Goal: Information Seeking & Learning: Learn about a topic

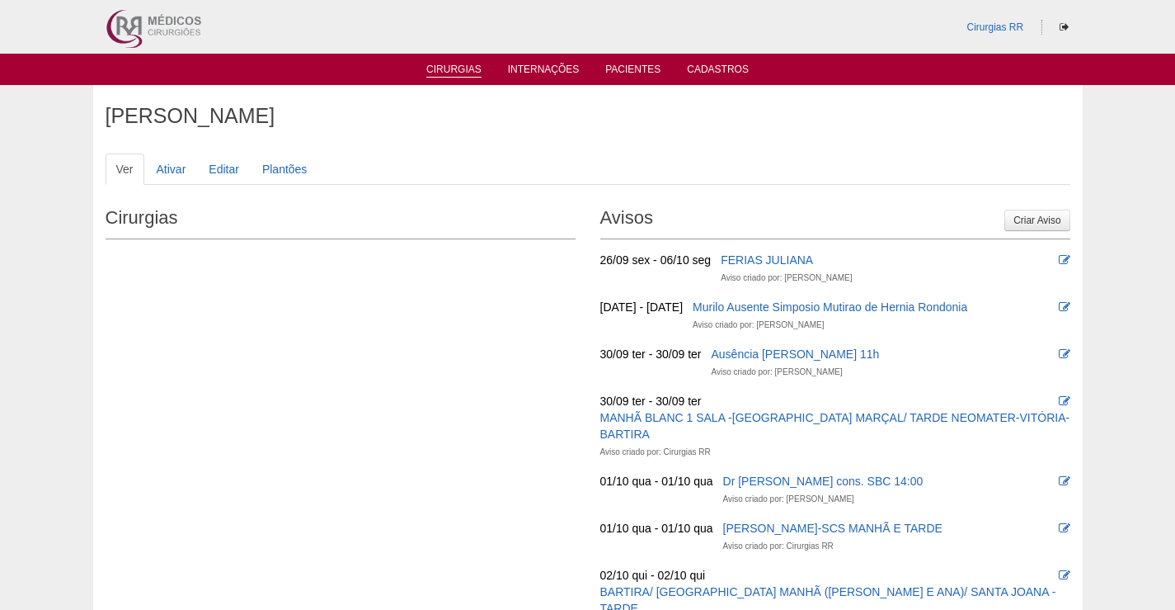
click at [448, 68] on link "Cirurgias" at bounding box center [453, 71] width 55 height 14
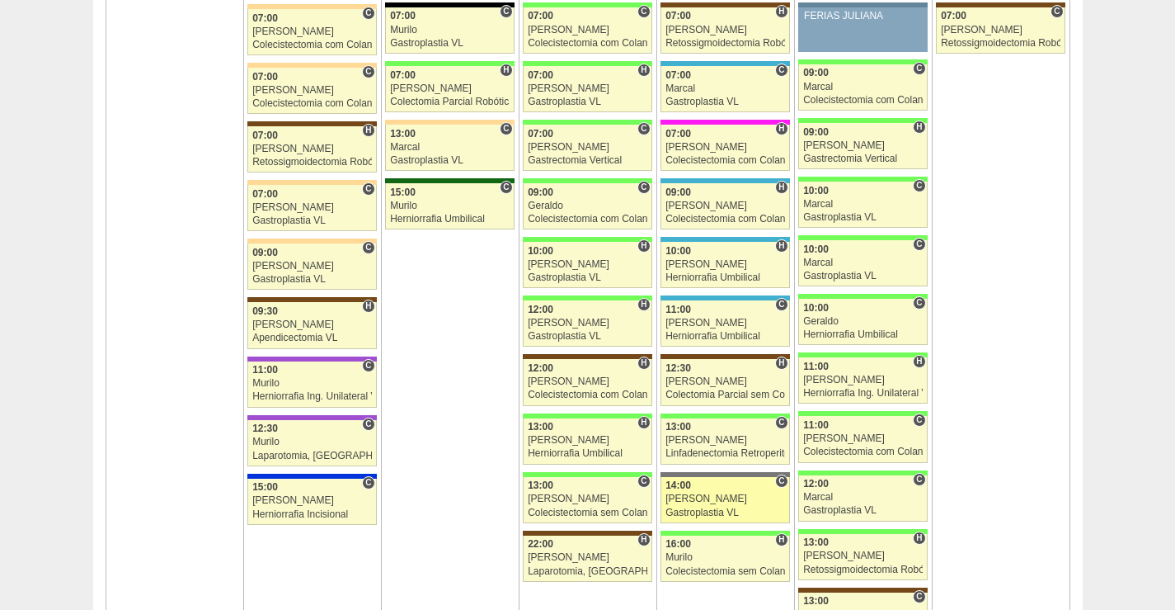
scroll to position [2557, 0]
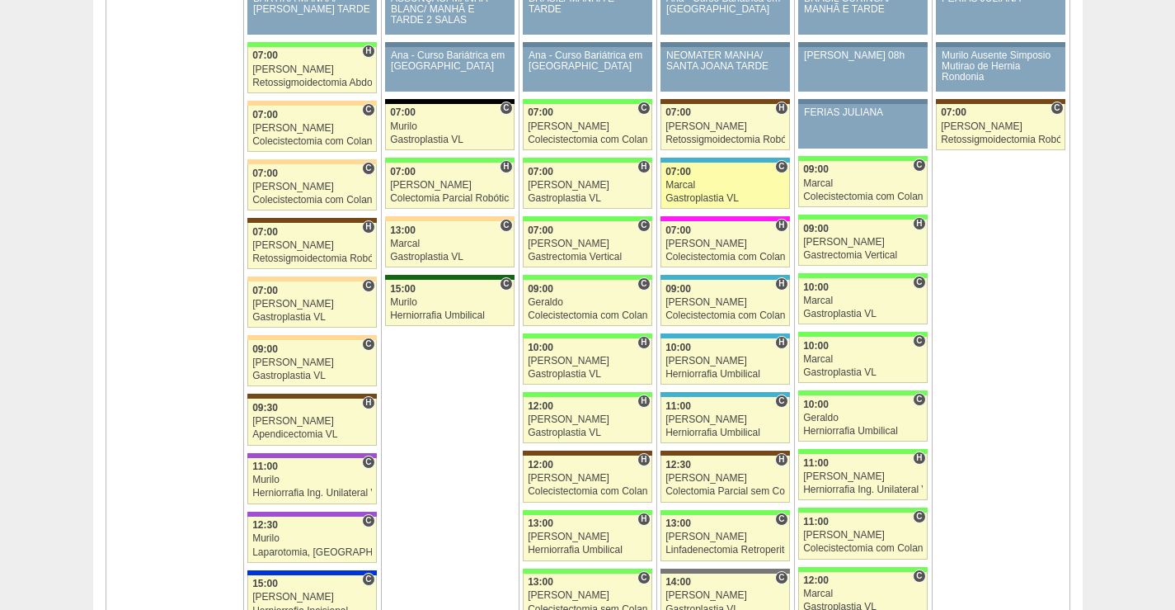
click at [711, 186] on div "Marcal" at bounding box center [726, 185] width 120 height 11
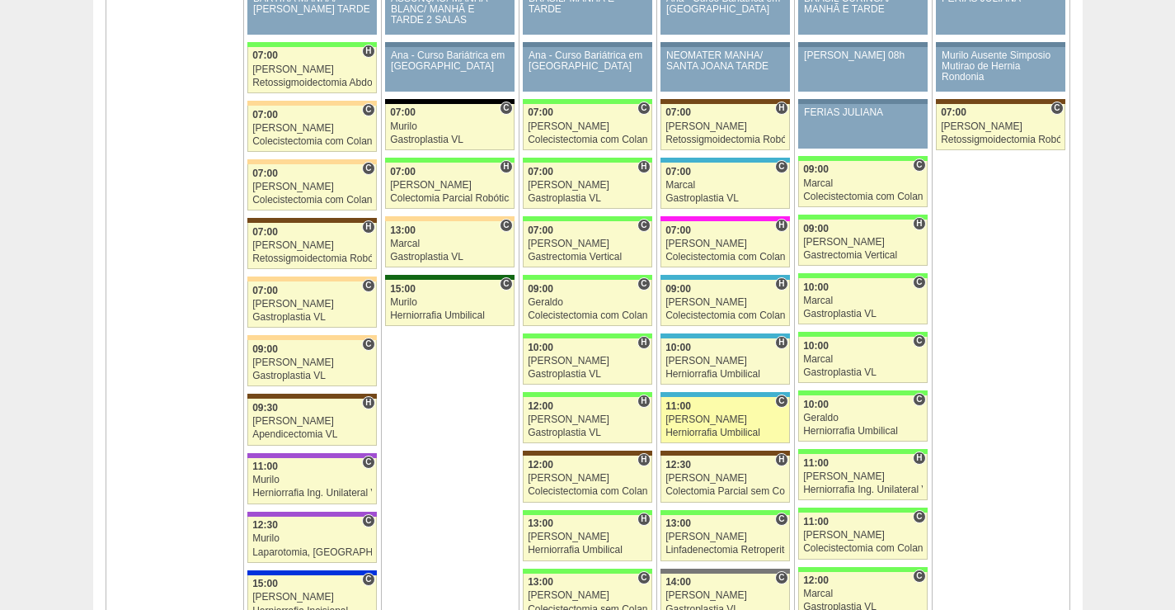
click at [742, 412] on link "88844 Ricardo Fernandes C 11:00 Ricardo Fernandes Herniorrafia Umbilical Hospit…" at bounding box center [725, 420] width 129 height 46
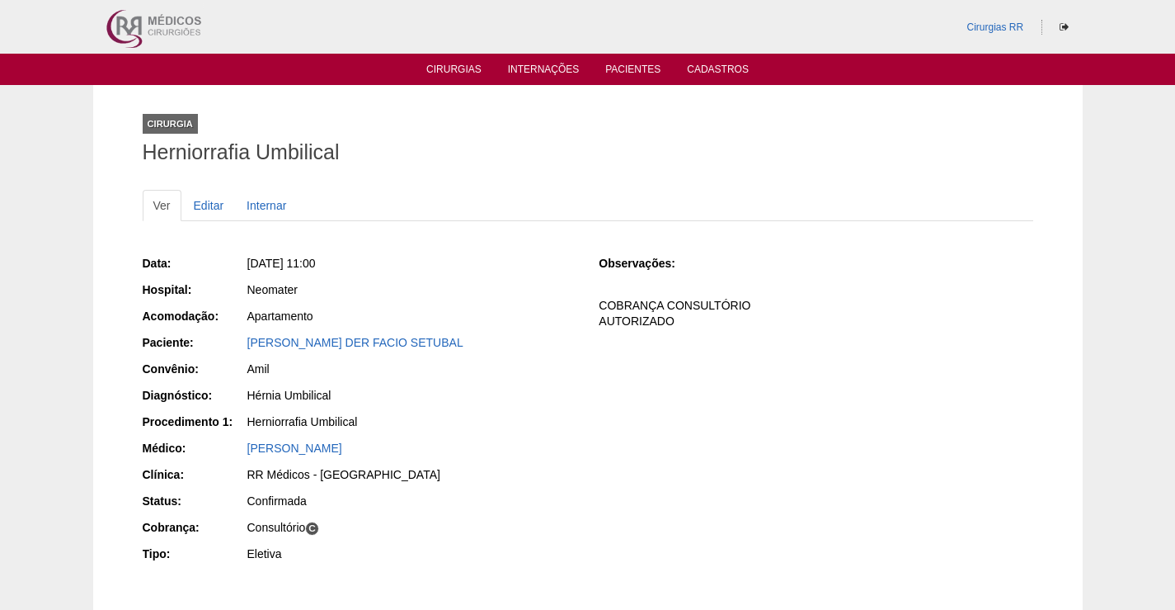
drag, startPoint x: 458, startPoint y: 345, endPoint x: 261, endPoint y: 351, distance: 196.4
click at [236, 337] on div "Paciente: ALEXANDRE DER FACIO SETUBAL" at bounding box center [360, 344] width 434 height 21
copy div "Paciente: ALEXANDRE DER FACIO SETUBAL"
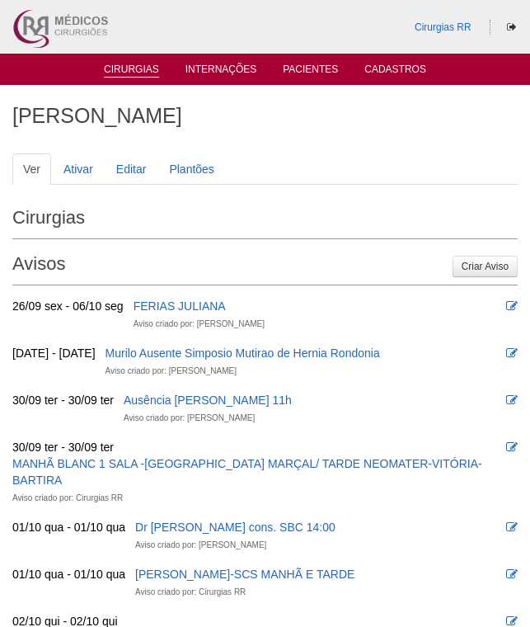
click at [125, 67] on link "Cirurgias" at bounding box center [131, 71] width 55 height 14
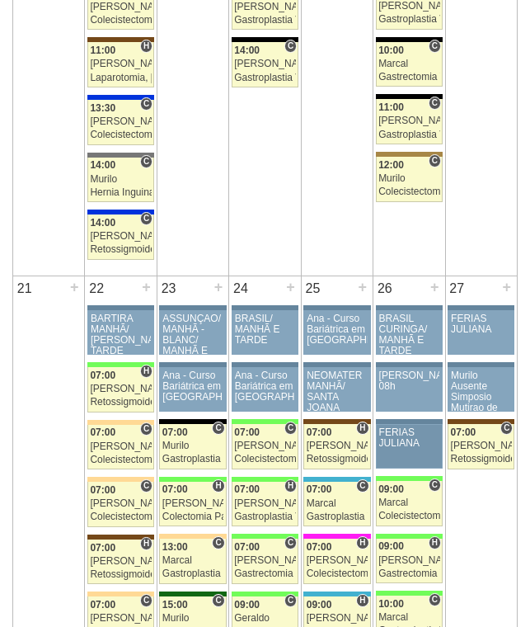
scroll to position [2227, 0]
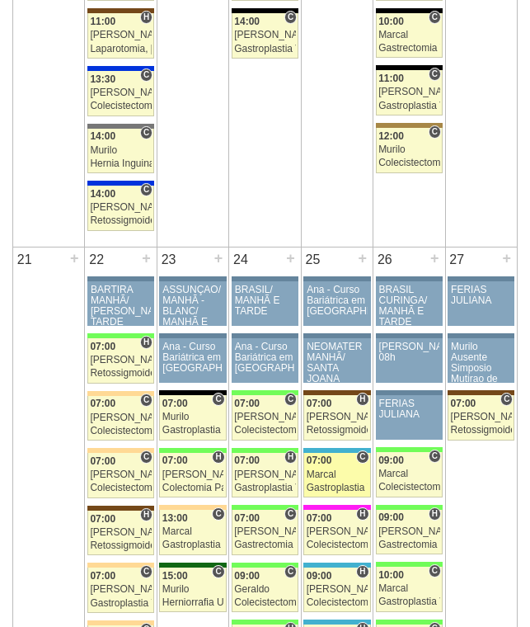
click at [347, 476] on div "Marcal" at bounding box center [337, 474] width 61 height 11
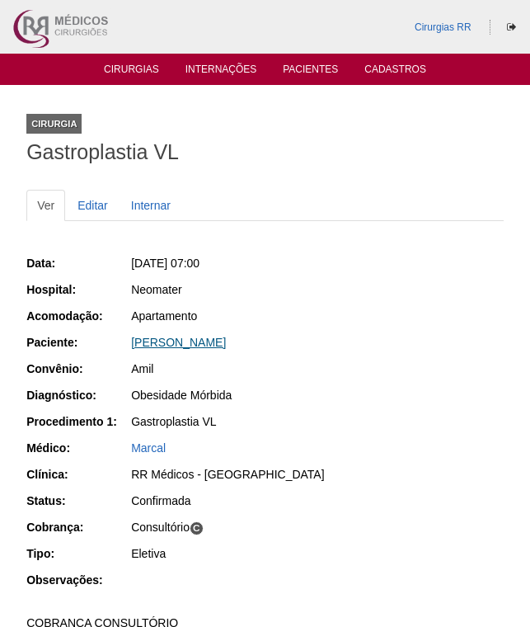
click at [183, 342] on link "Valdomiro Barbosa" at bounding box center [178, 342] width 95 height 13
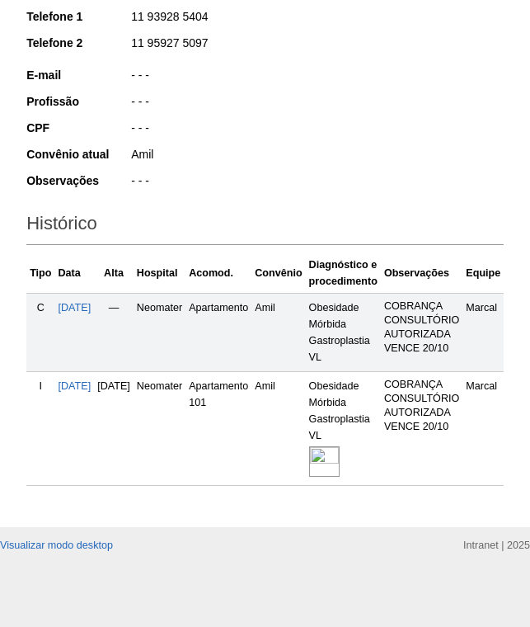
scroll to position [356, 0]
click at [340, 450] on img at bounding box center [324, 461] width 31 height 31
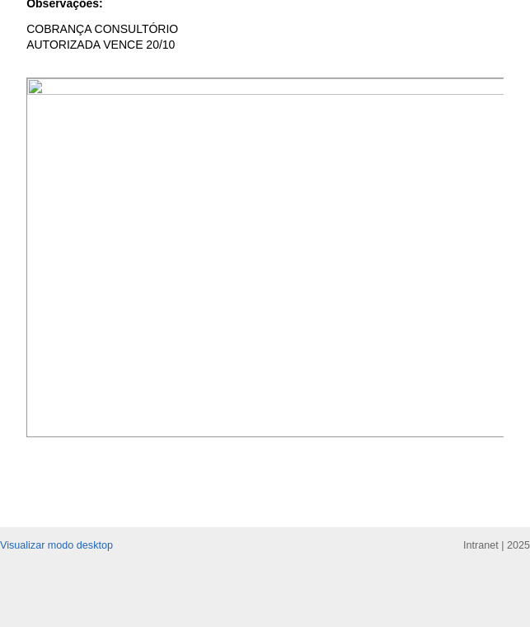
scroll to position [412, 0]
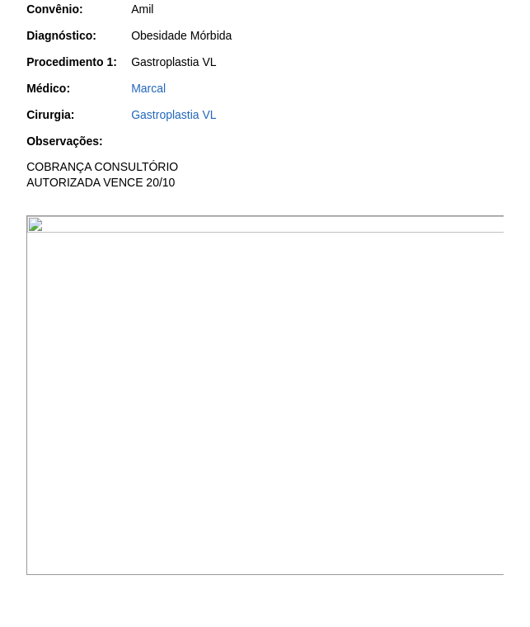
click at [366, 323] on img at bounding box center [265, 395] width 479 height 360
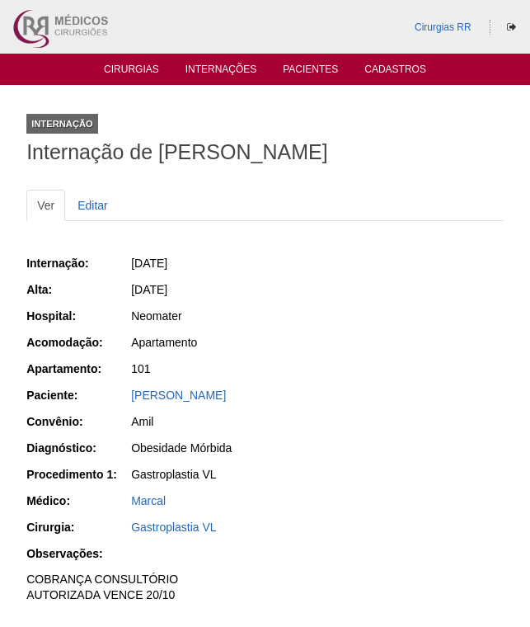
scroll to position [412, 0]
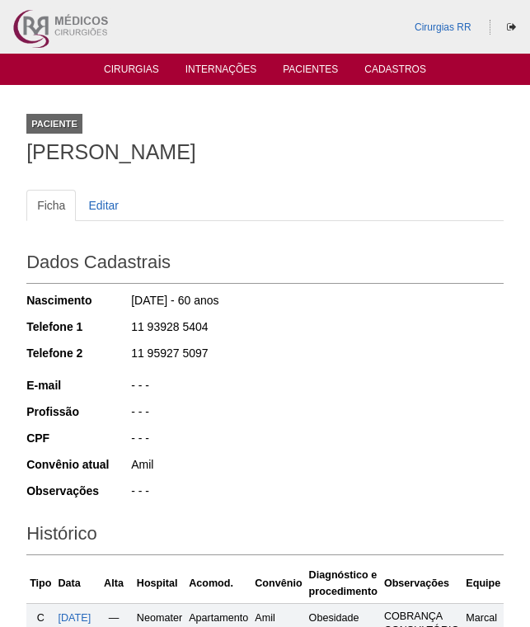
scroll to position [354, 0]
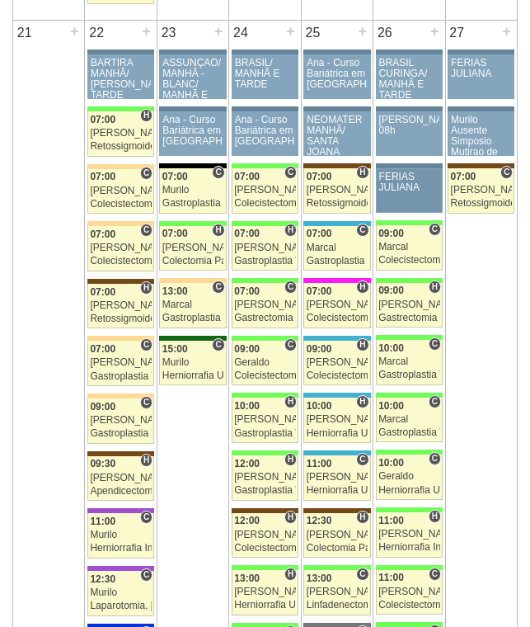
scroll to position [2475, 0]
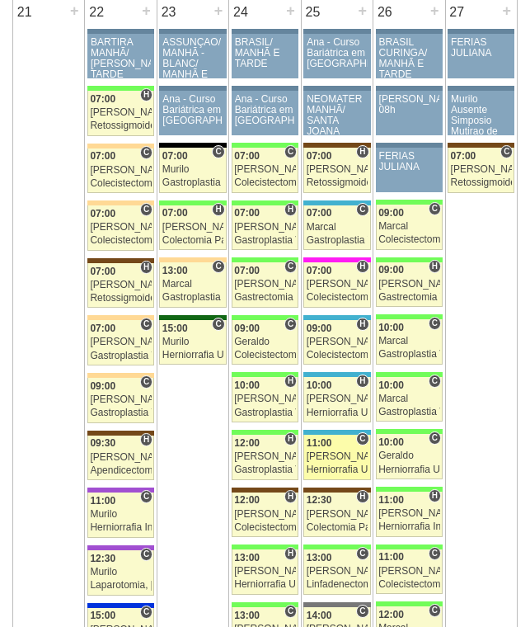
click at [333, 464] on link "88844 Ricardo Fernandes C 11:00 Ricardo Fernandes Herniorrafia Umbilical Hospit…" at bounding box center [337, 457] width 67 height 45
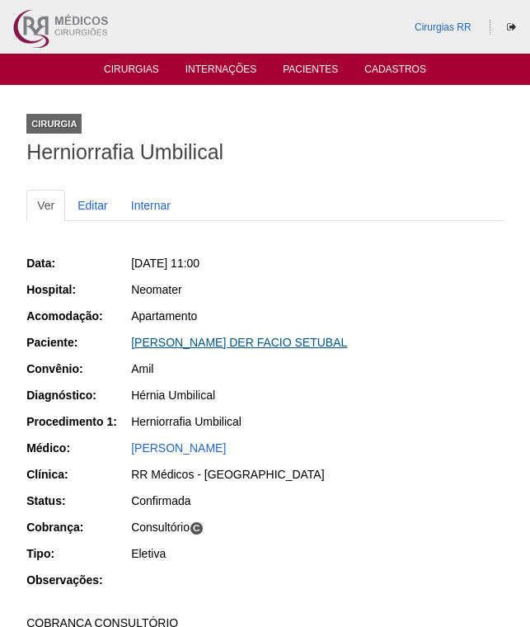
click at [251, 344] on link "[PERSON_NAME] DER FACIO SETUBAL" at bounding box center [239, 342] width 216 height 13
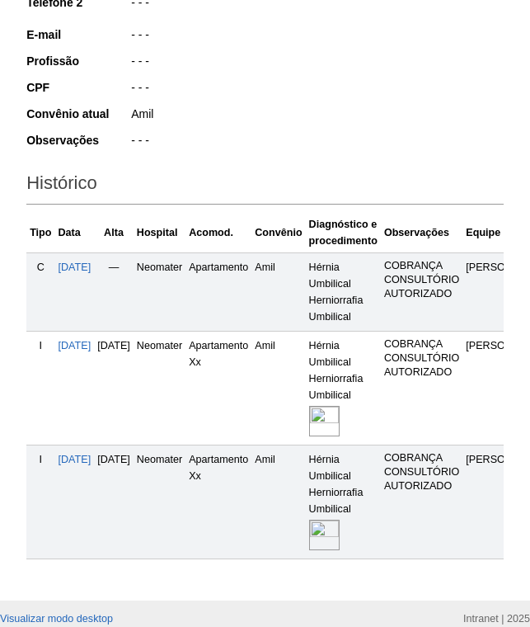
scroll to position [412, 0]
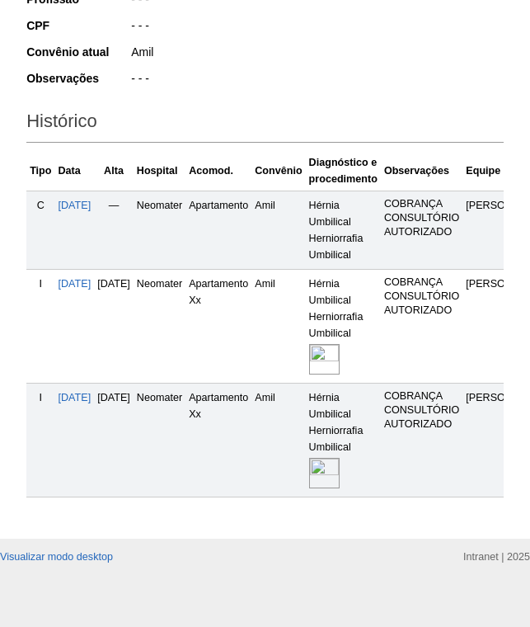
click at [340, 488] on img at bounding box center [324, 473] width 31 height 31
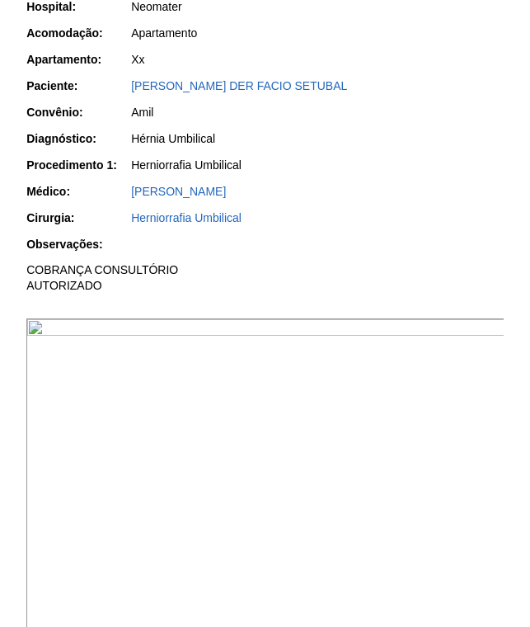
scroll to position [495, 0]
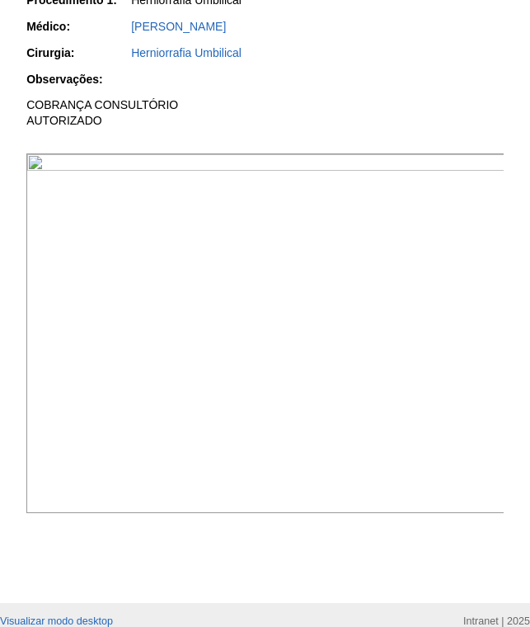
click at [408, 268] on img at bounding box center [265, 333] width 479 height 360
